Goal: Find contact information: Obtain details needed to contact an individual or organization

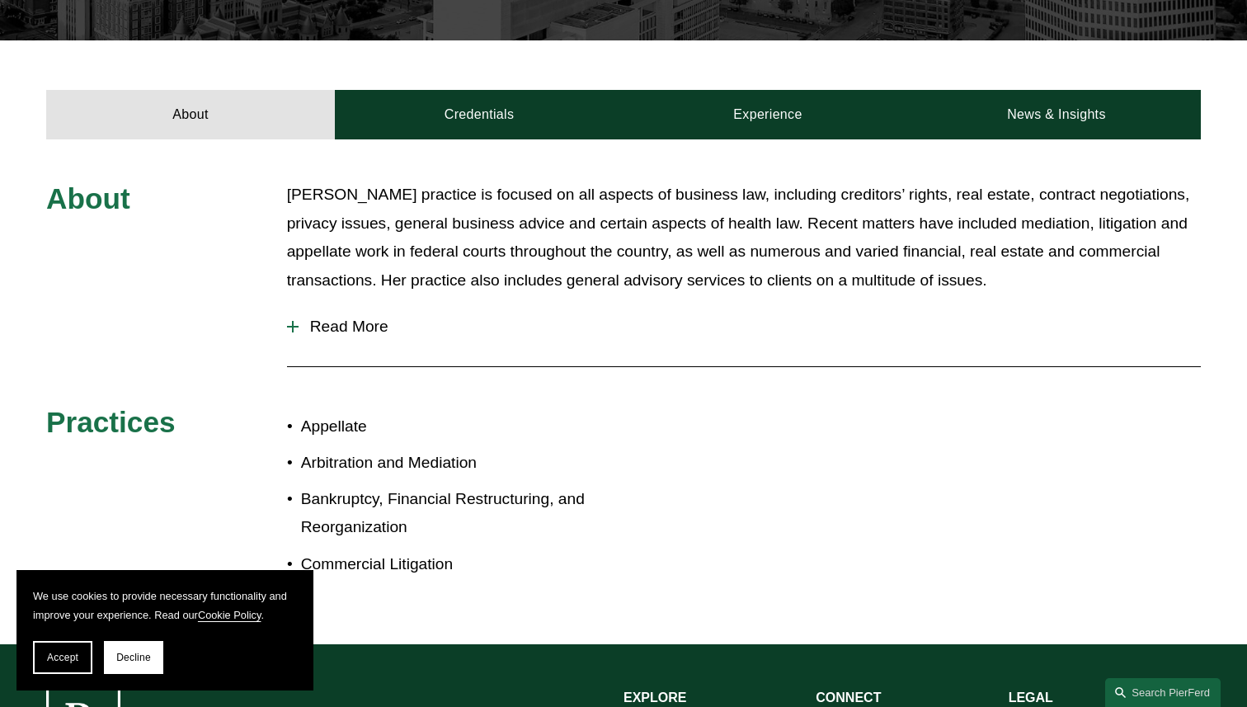
scroll to position [579, 0]
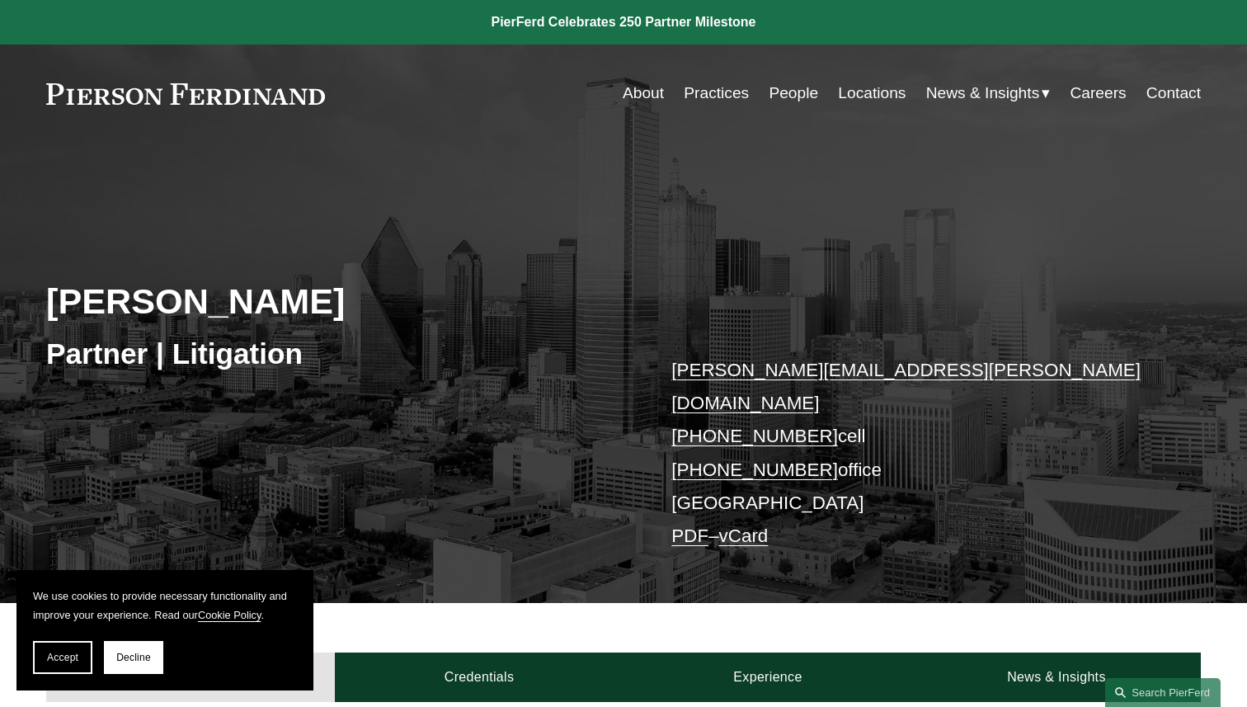
click at [546, 330] on div "Partner | Litigation" at bounding box center [334, 353] width 577 height 49
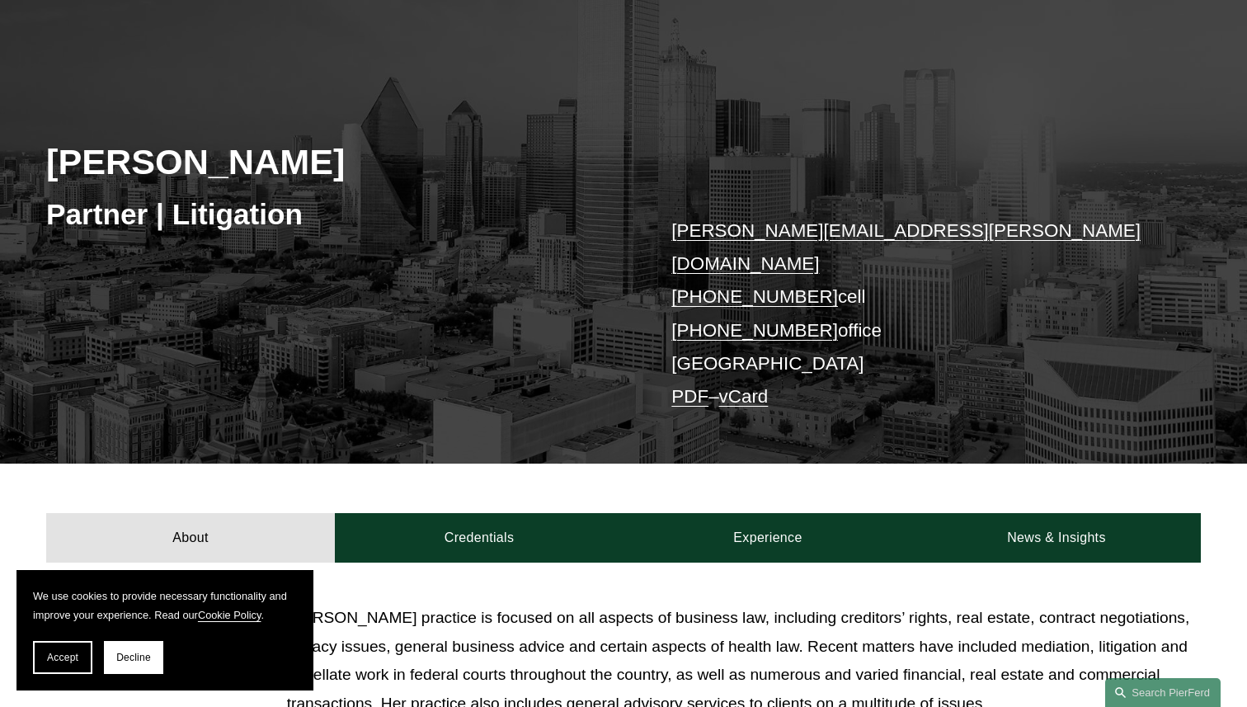
scroll to position [147, 0]
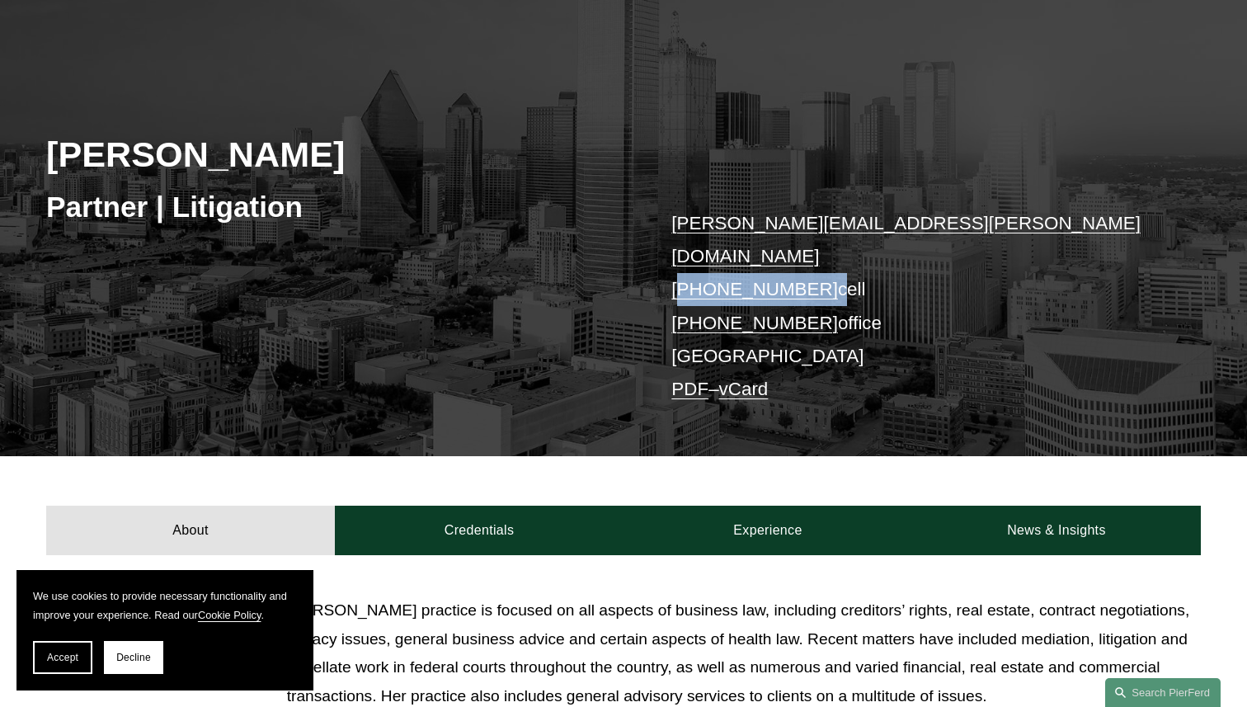
copy p "[PHONE_NUMBER]"
drag, startPoint x: 814, startPoint y: 259, endPoint x: 682, endPoint y: 261, distance: 132.0
click at [682, 261] on p "[PERSON_NAME][EMAIL_ADDRESS][PERSON_NAME][DOMAIN_NAME] [PHONE_NUMBER] cell [PHO…" at bounding box center [911, 307] width 481 height 200
click at [619, 238] on div "[PERSON_NAME] Partner | Litigation [PERSON_NAME][EMAIL_ADDRESS][PERSON_NAME][DO…" at bounding box center [623, 244] width 1247 height 423
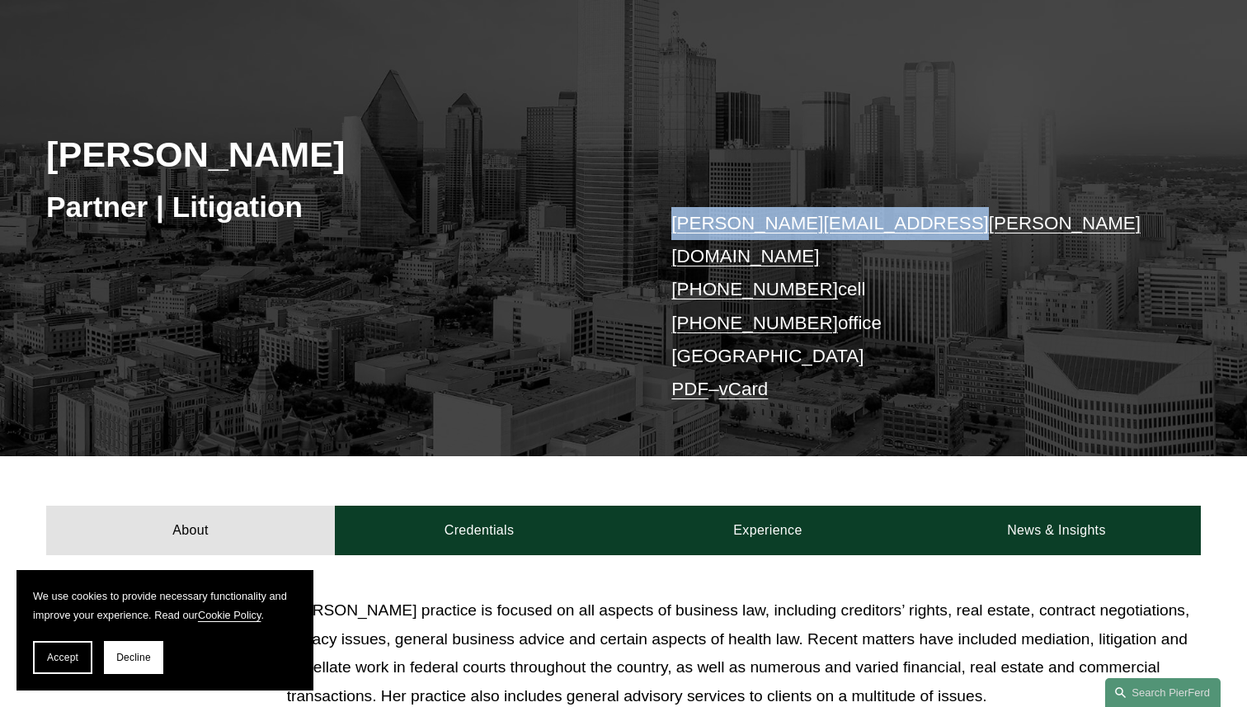
copy link "[PERSON_NAME][EMAIL_ADDRESS][PERSON_NAME][DOMAIN_NAME]"
drag, startPoint x: 660, startPoint y: 223, endPoint x: 947, endPoint y: 223, distance: 287.0
click at [947, 223] on div "[PERSON_NAME] Partner | Litigation [PERSON_NAME][EMAIL_ADDRESS][PERSON_NAME][DO…" at bounding box center [623, 244] width 1247 height 423
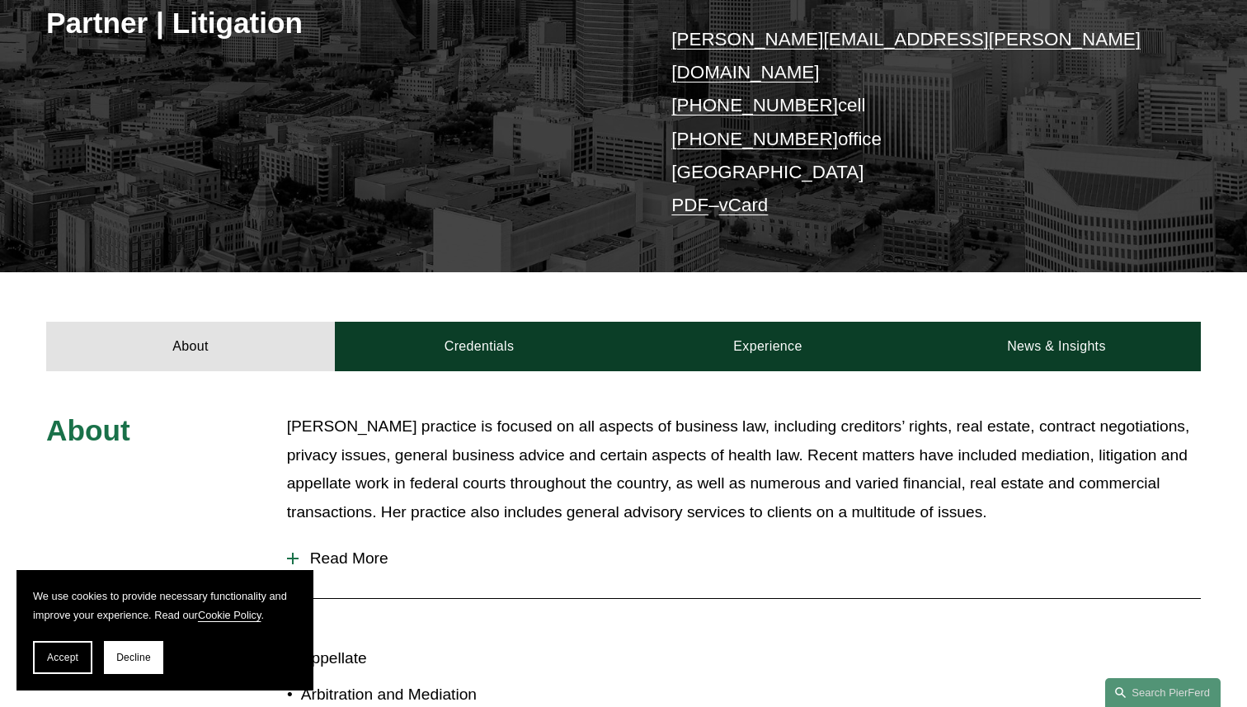
scroll to position [339, 0]
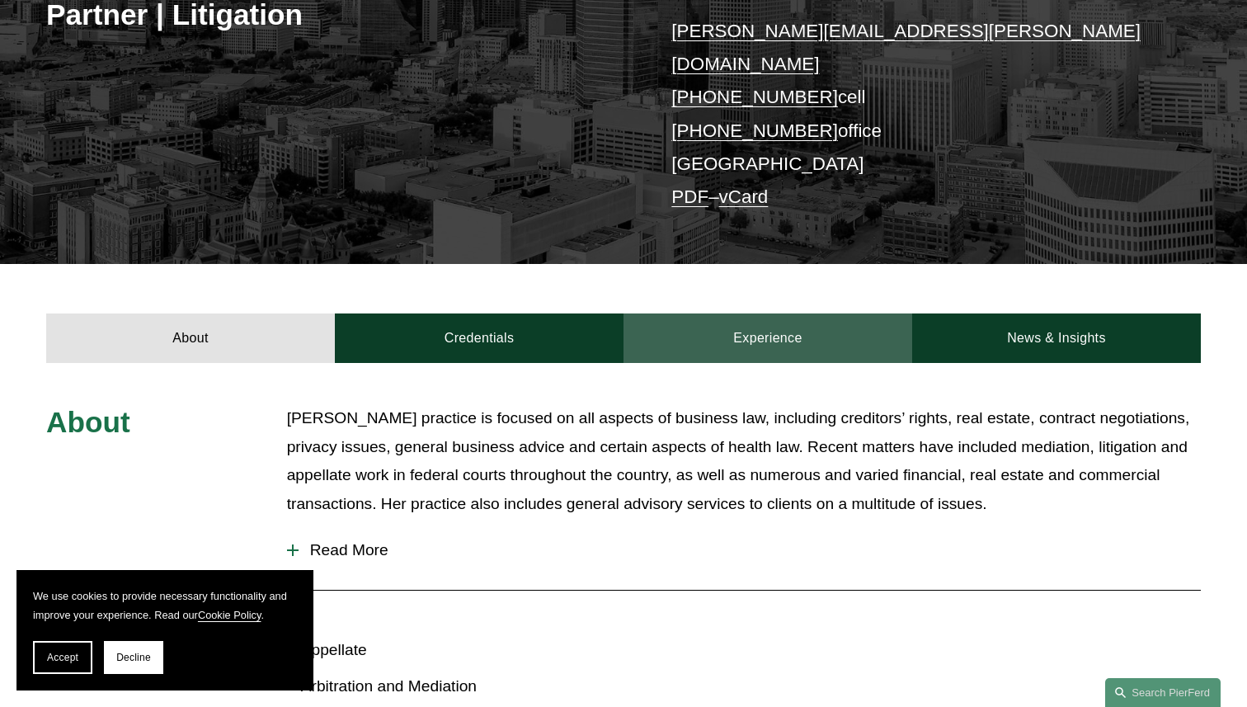
click at [702, 318] on link "Experience" at bounding box center [767, 337] width 289 height 49
